Goal: Complete application form

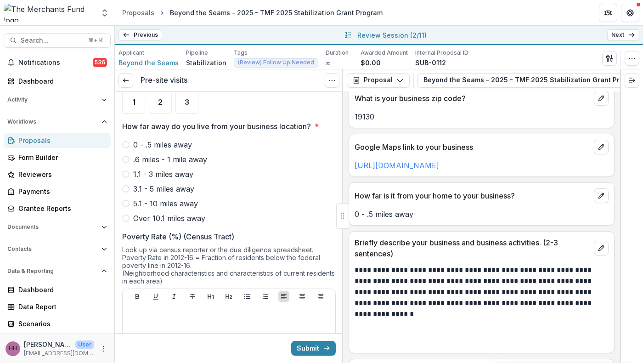
scroll to position [684, 0]
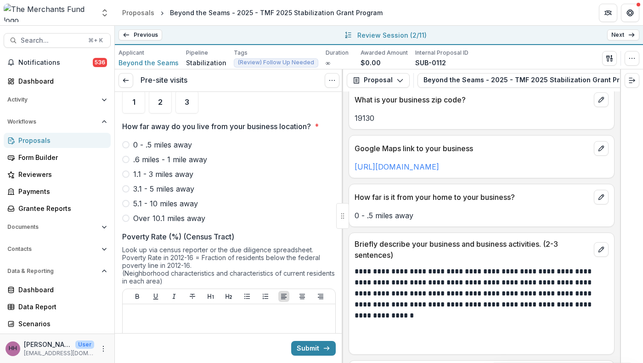
click at [217, 41] on input "In what year was your business established?" at bounding box center [229, 32] width 214 height 18
type input "****"
click at [184, 113] on div "3" at bounding box center [186, 101] width 23 height 23
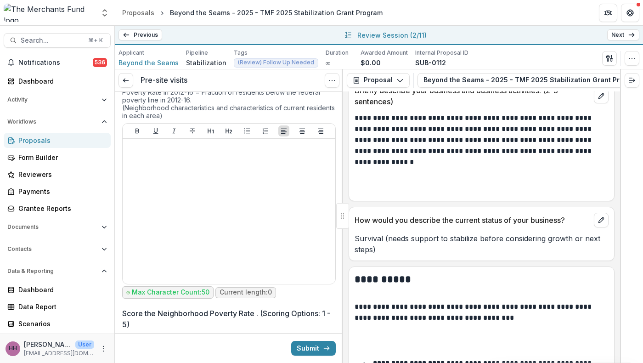
scroll to position [883, 0]
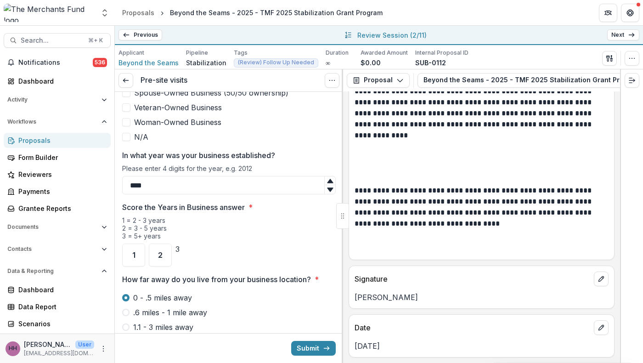
scroll to position [585, 0]
click at [126, 55] on label "Immigrant-Owned Business" at bounding box center [229, 49] width 214 height 11
click at [126, 83] on span at bounding box center [126, 78] width 8 height 8
click at [128, 97] on span at bounding box center [126, 93] width 8 height 8
click at [133, 128] on label "Woman-Owned Business" at bounding box center [229, 122] width 214 height 11
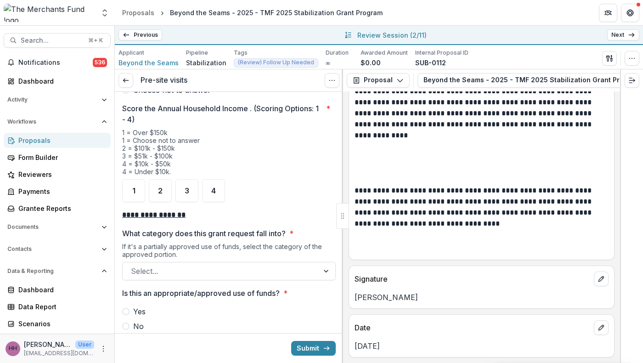
scroll to position [1349, 0]
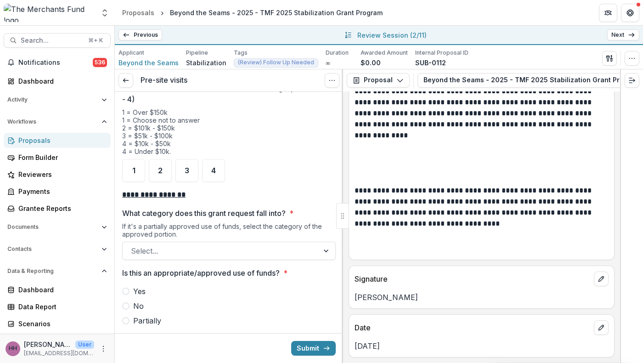
click at [161, 17] on span "$10k - 50k" at bounding box center [152, 11] width 38 height 11
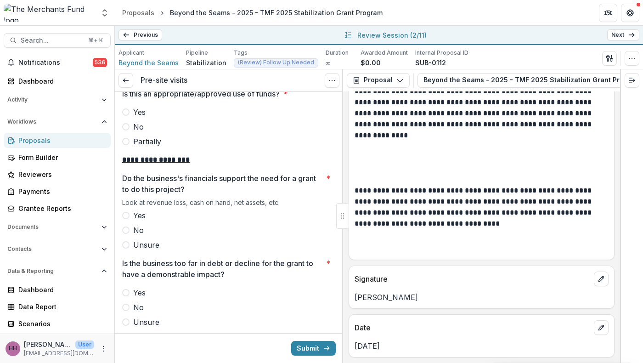
scroll to position [1547, 0]
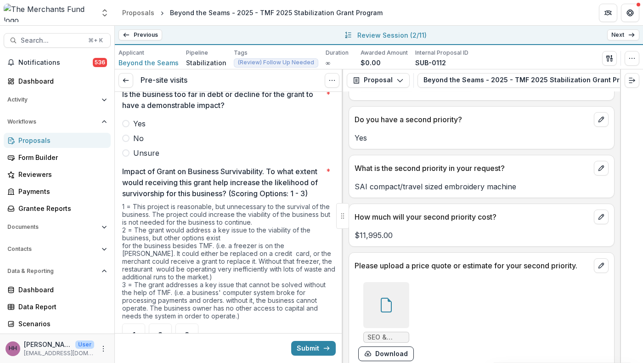
scroll to position [3100, 0]
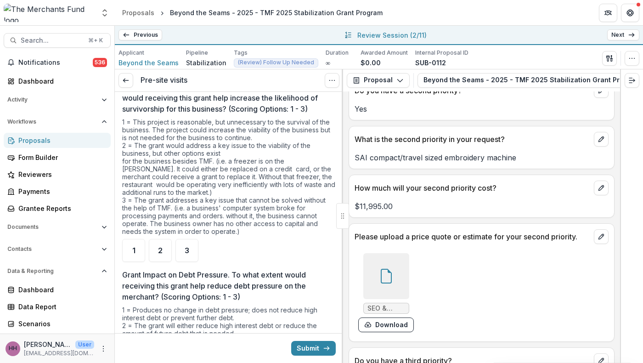
scroll to position [1794, 0]
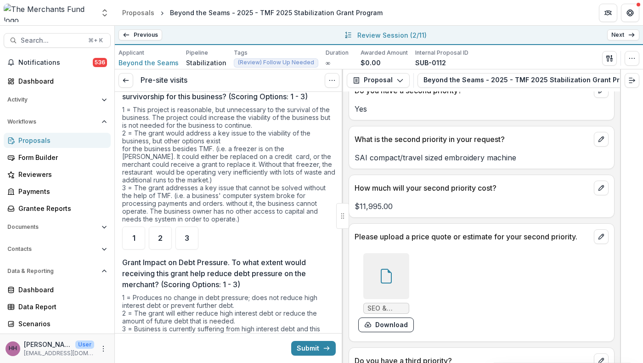
click at [249, 153] on div "**********" at bounding box center [229, 301] width 214 height 4006
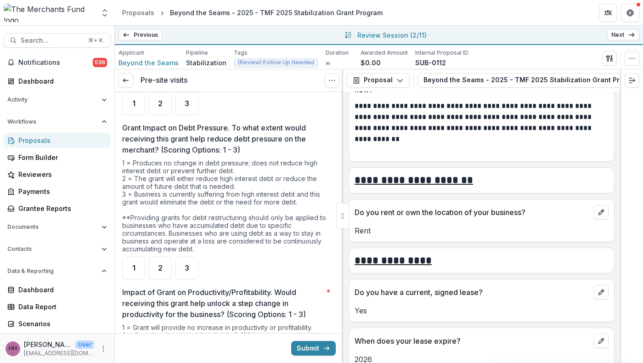
scroll to position [3637, 0]
